Goal: Information Seeking & Learning: Learn about a topic

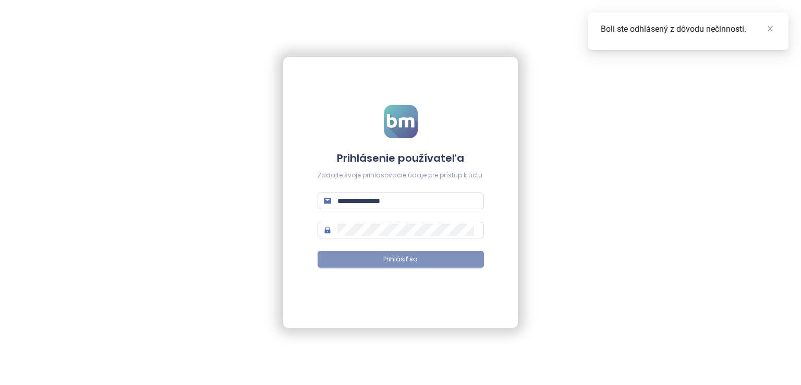
click at [373, 257] on button "Prihlásiť sa" at bounding box center [401, 259] width 166 height 17
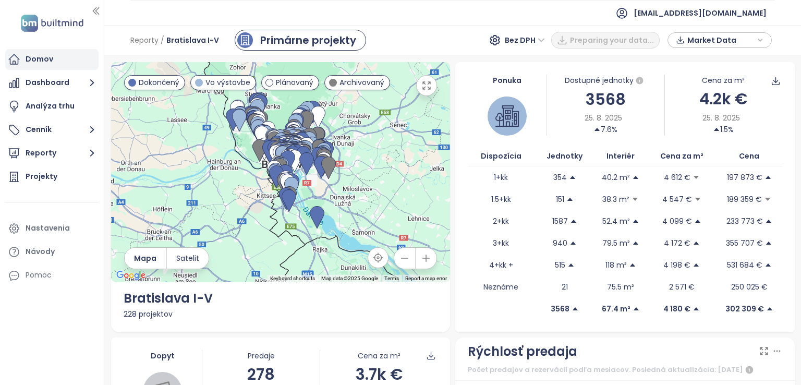
click at [51, 64] on div "Domov" at bounding box center [40, 59] width 28 height 13
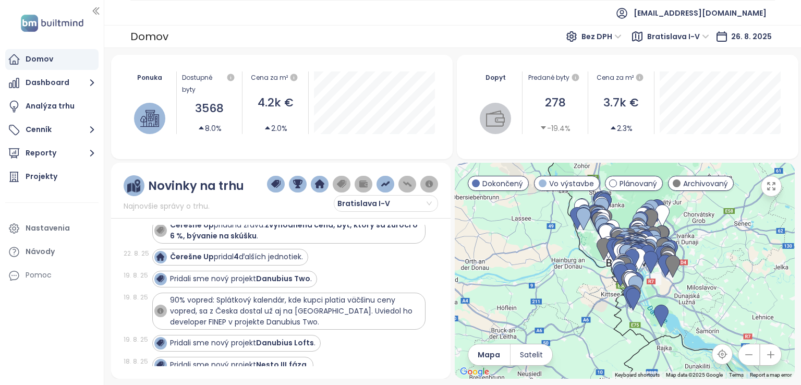
scroll to position [421, 0]
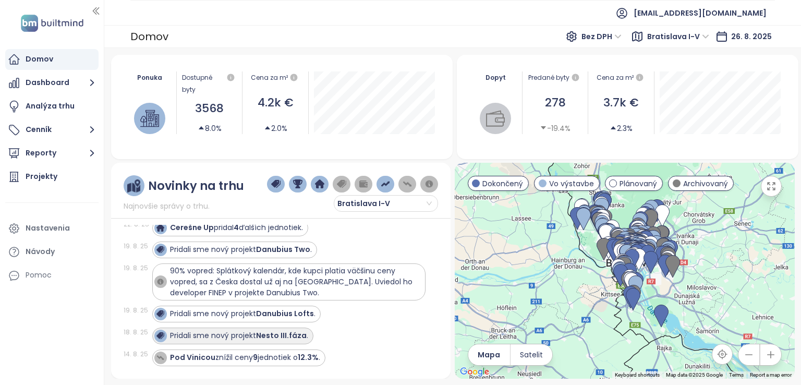
click at [240, 334] on div "Pridali sme nový projekt Nesto III.fáza ." at bounding box center [239, 335] width 138 height 11
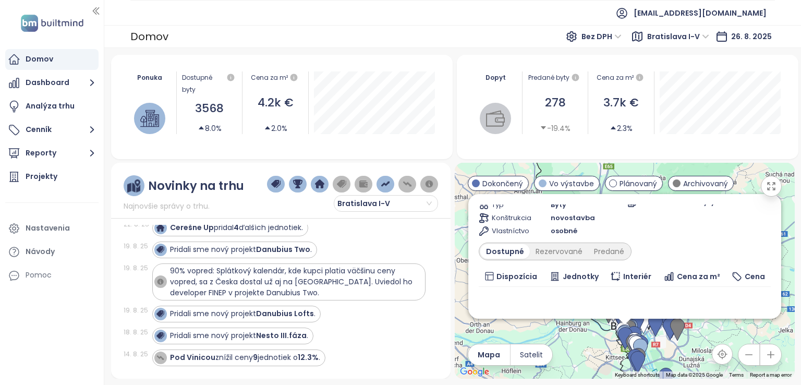
scroll to position [185, 0]
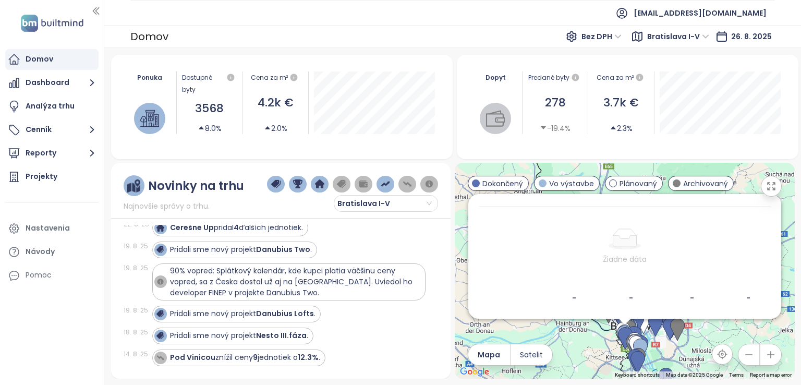
click at [600, 339] on div "Nesto III.fáza Vo výstavbe predpredaj spustený. Uvádzacie ceny do [DATE] [GEOGR…" at bounding box center [625, 271] width 340 height 216
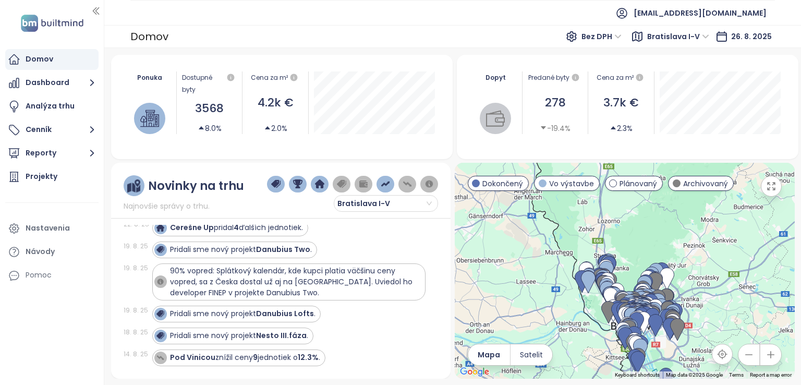
click at [774, 362] on button "button" at bounding box center [771, 354] width 21 height 21
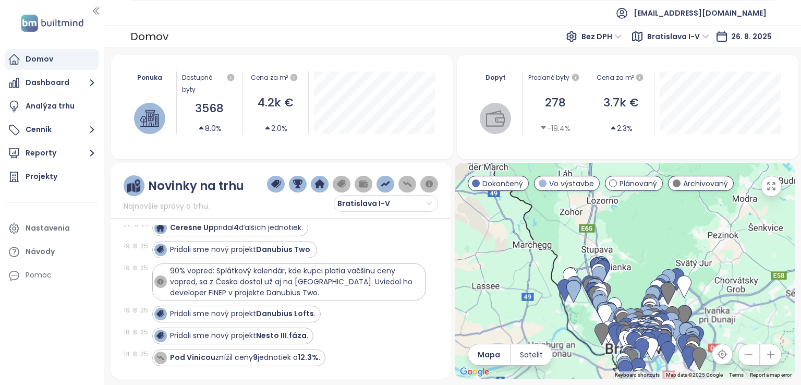
click at [774, 362] on button "button" at bounding box center [771, 354] width 21 height 21
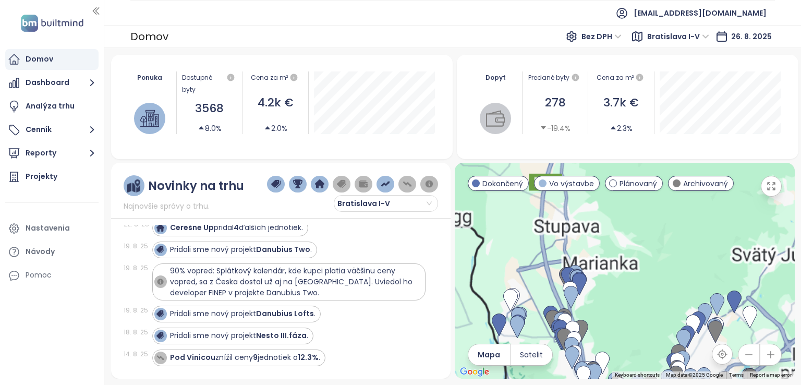
click at [774, 362] on button "button" at bounding box center [771, 354] width 21 height 21
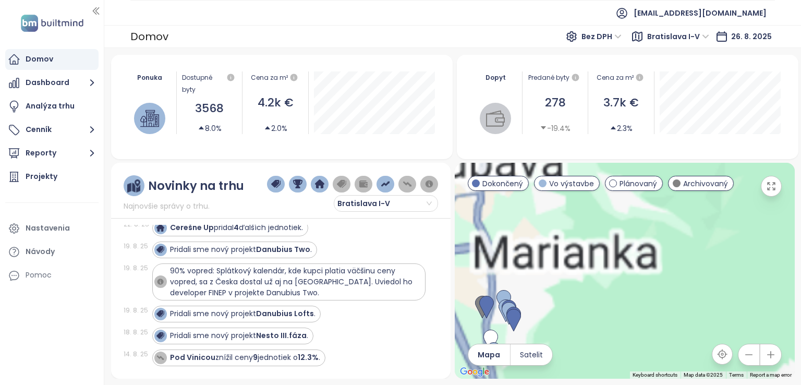
drag, startPoint x: 597, startPoint y: 282, endPoint x: 561, endPoint y: 97, distance: 188.7
click at [561, 97] on div "Ponuka Dostupné byty 3568 8.0% Cena za m² 4.2k € 2.0% Dopyt Predané byty 278 -1…" at bounding box center [453, 217] width 684 height 324
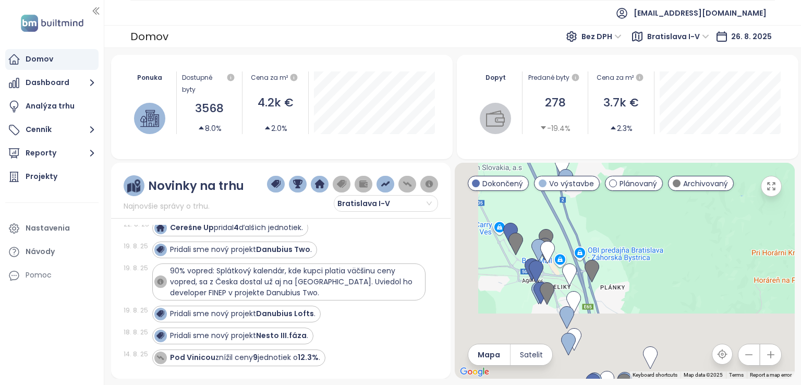
drag, startPoint x: 604, startPoint y: 262, endPoint x: 707, endPoint y: 42, distance: 242.5
click at [707, 42] on div "Domov Bez DPH [GEOGRAPHIC_DATA] I-V [DATE] Ponuka Dostupné byty 3568 8.0% Cena …" at bounding box center [452, 205] width 697 height 360
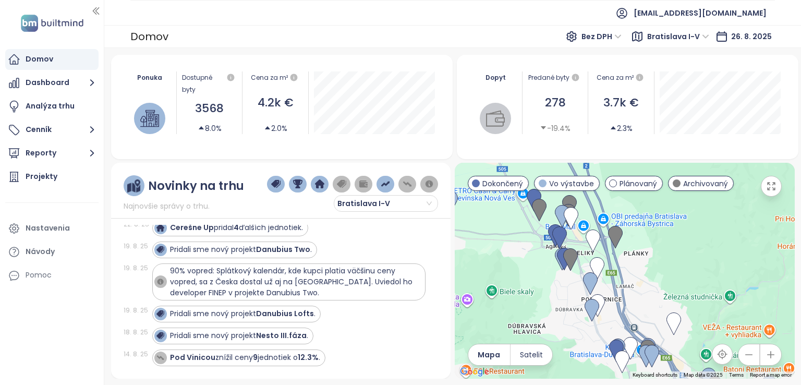
click at [704, 249] on div at bounding box center [625, 271] width 340 height 216
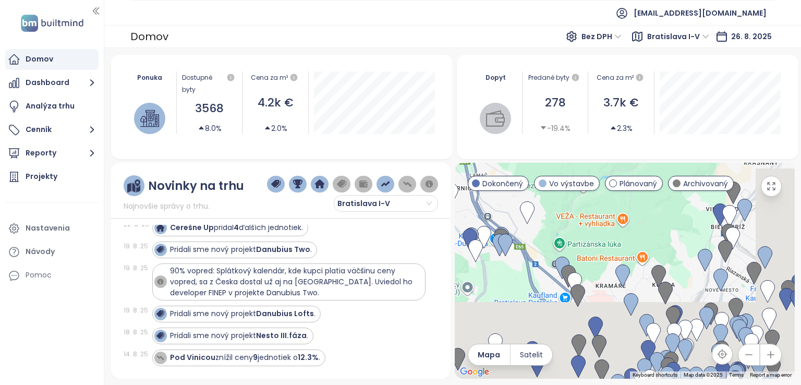
drag, startPoint x: 704, startPoint y: 249, endPoint x: 534, endPoint y: 114, distance: 216.5
click at [534, 114] on div "Ponuka Dostupné byty 3568 8.0% Cena za m² 4.2k € 2.0% Dopyt Predané byty 278 -1…" at bounding box center [453, 217] width 684 height 324
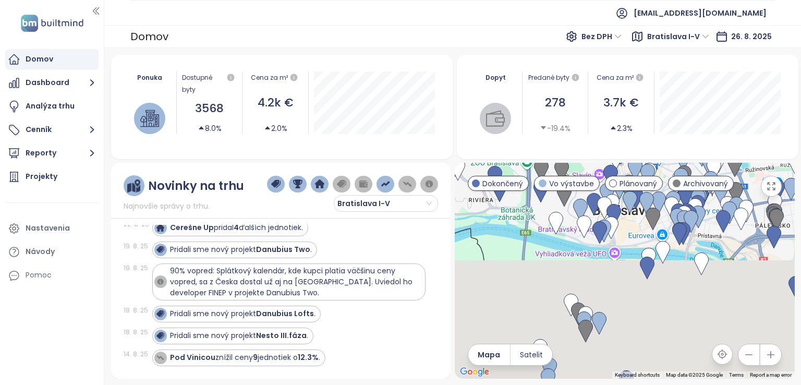
drag, startPoint x: 580, startPoint y: 271, endPoint x: 561, endPoint y: 86, distance: 185.7
click at [561, 86] on div "Ponuka Dostupné byty 3568 8.0% Cena za m² 4.2k € 2.0% Dopyt Predané byty 278 -1…" at bounding box center [453, 217] width 684 height 324
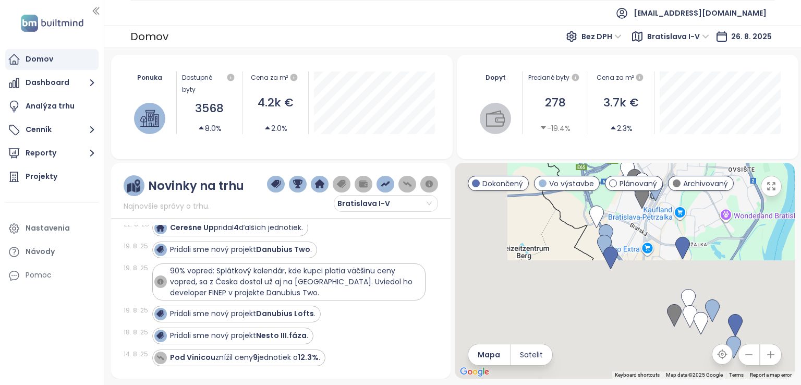
drag, startPoint x: 646, startPoint y: 304, endPoint x: 705, endPoint y: 159, distance: 156.1
click at [705, 159] on div "Ponuka Dostupné byty 3568 8.0% Cena za m² 4.2k € 2.0% Dopyt Predané byty 278 -1…" at bounding box center [453, 217] width 684 height 324
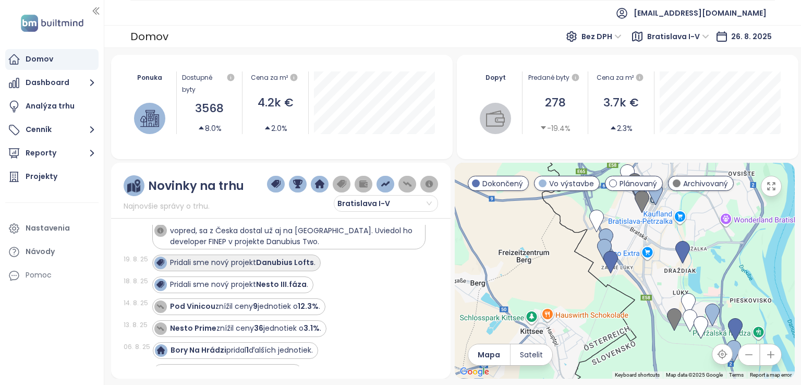
scroll to position [472, 0]
